Goal: Obtain resource: Obtain resource

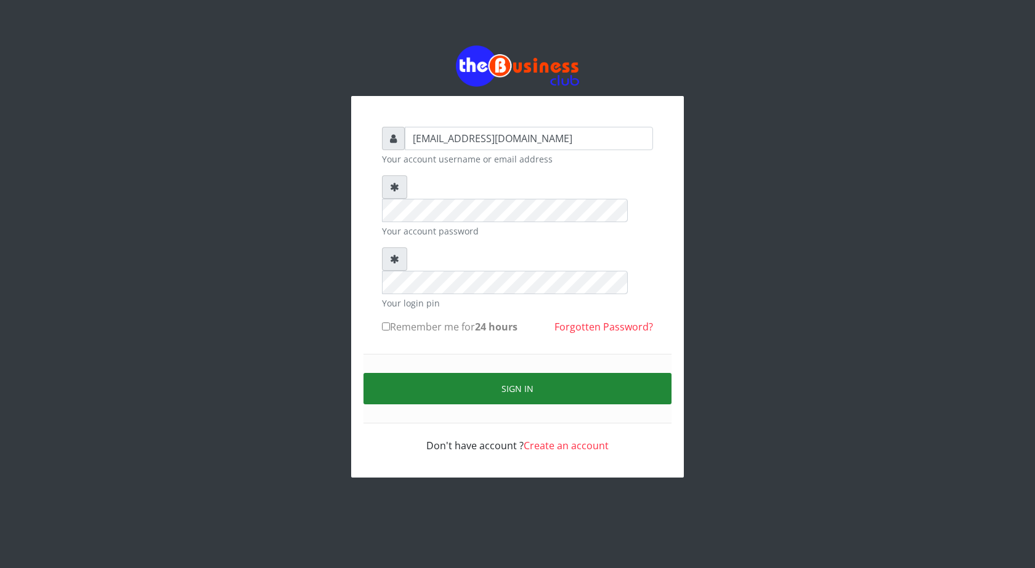
click at [519, 373] on button "Sign in" at bounding box center [517, 388] width 308 height 31
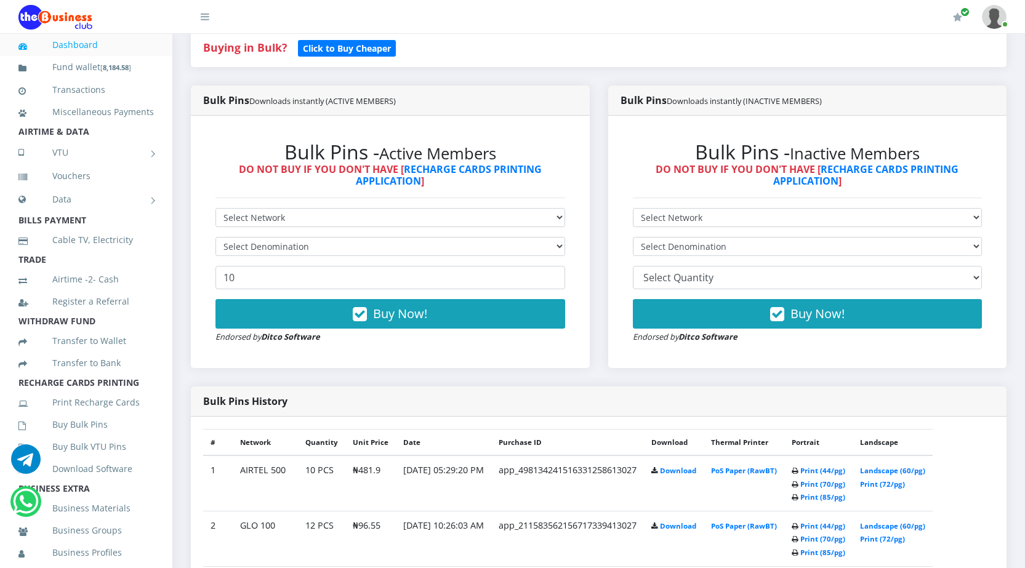
scroll to position [308, 0]
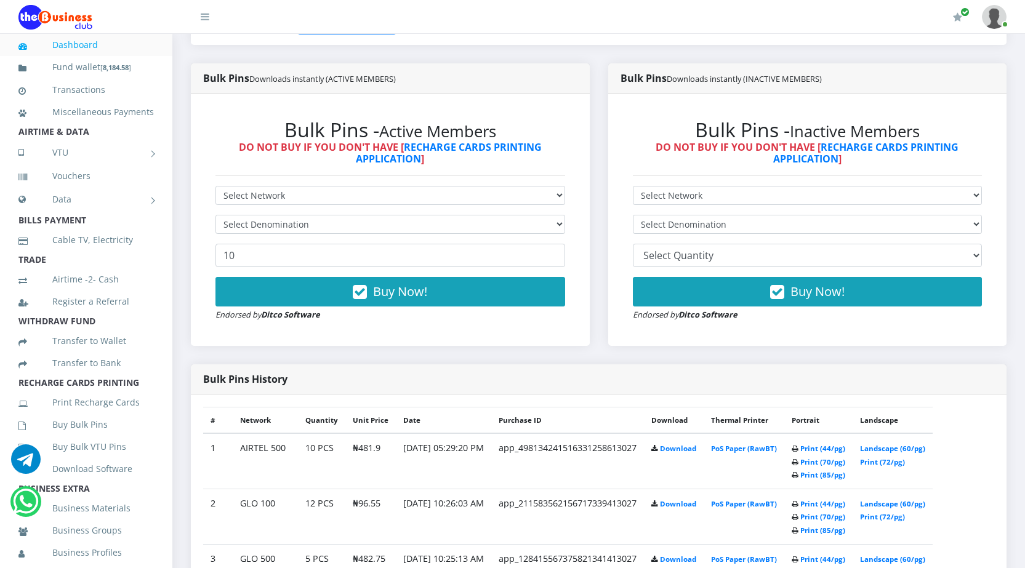
click at [73, 46] on link "Dashboard" at bounding box center [85, 45] width 135 height 28
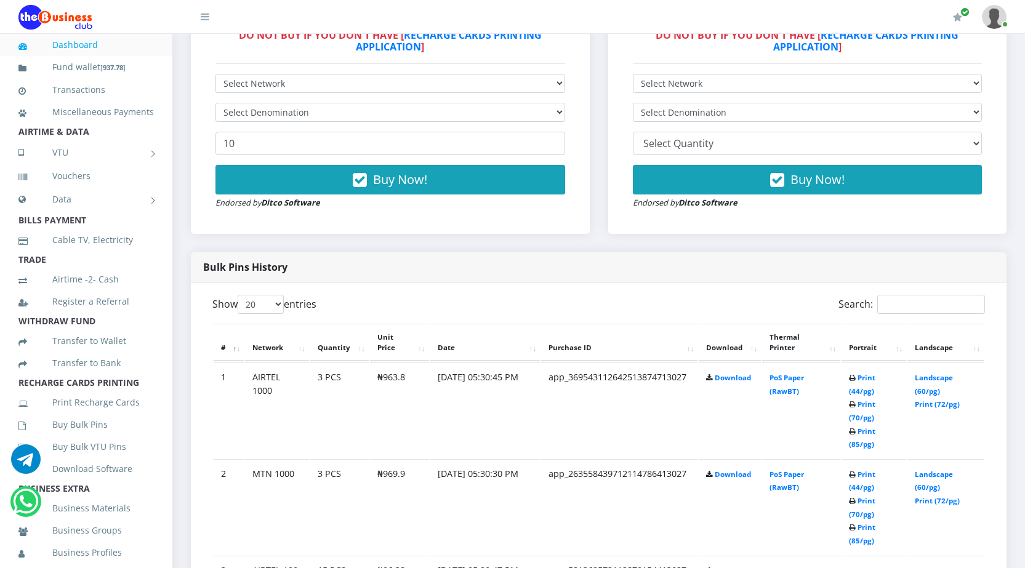
scroll to position [431, 0]
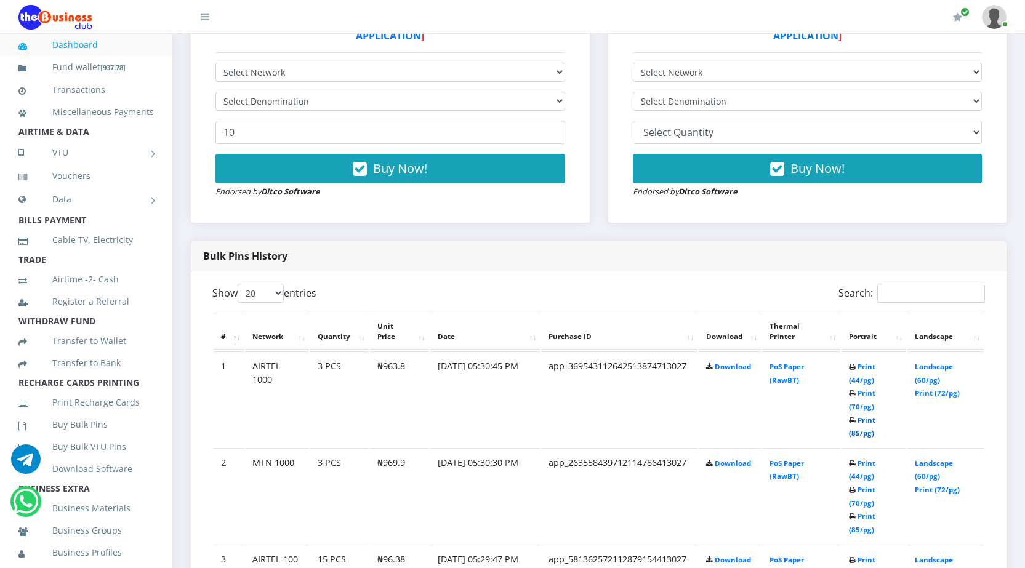
click at [855, 430] on link "Print (85/pg)" at bounding box center [862, 427] width 26 height 23
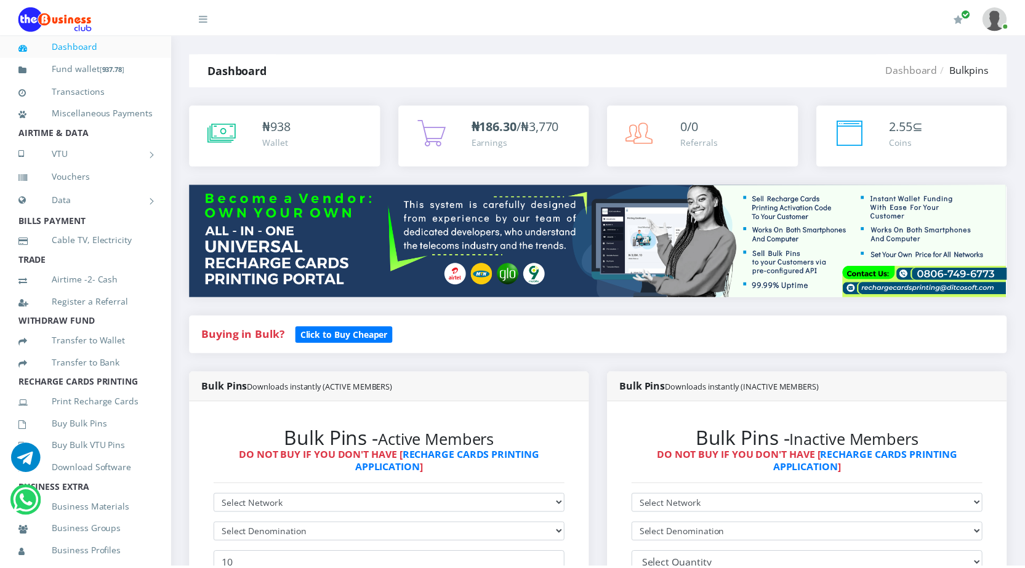
scroll to position [556, 0]
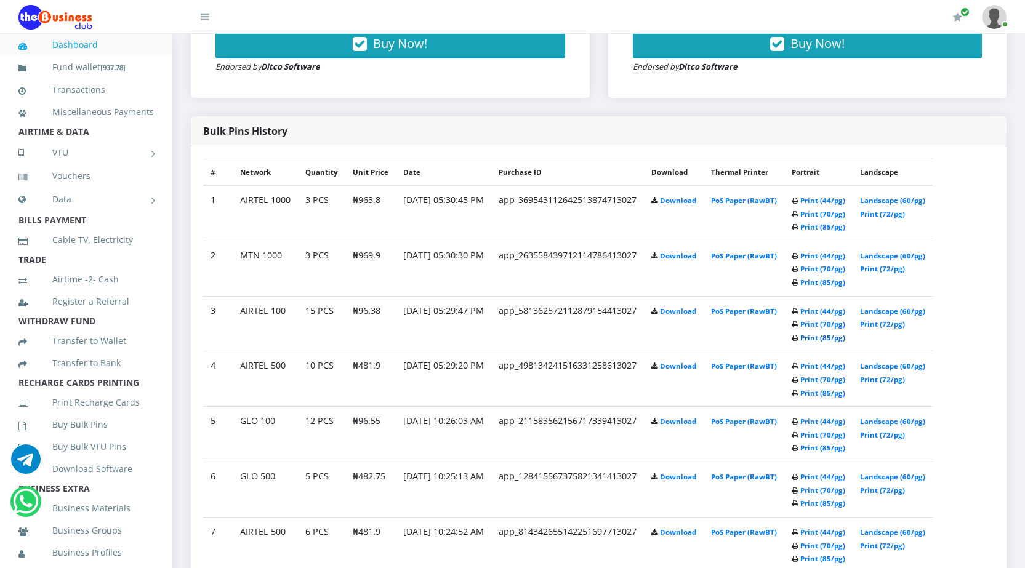
click at [846, 336] on link "Print (85/pg)" at bounding box center [823, 337] width 45 height 9
